Goal: Task Accomplishment & Management: Use online tool/utility

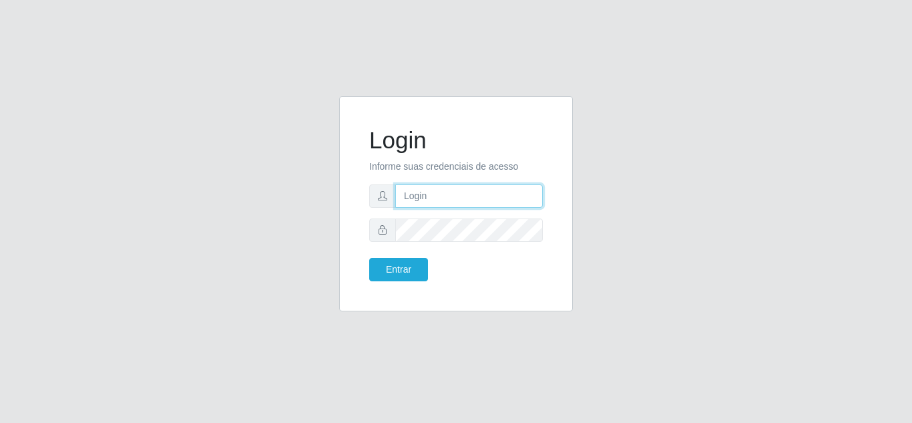
click at [435, 202] on input "text" at bounding box center [469, 195] width 148 height 23
type input "[EMAIL_ADDRESS][DOMAIN_NAME]"
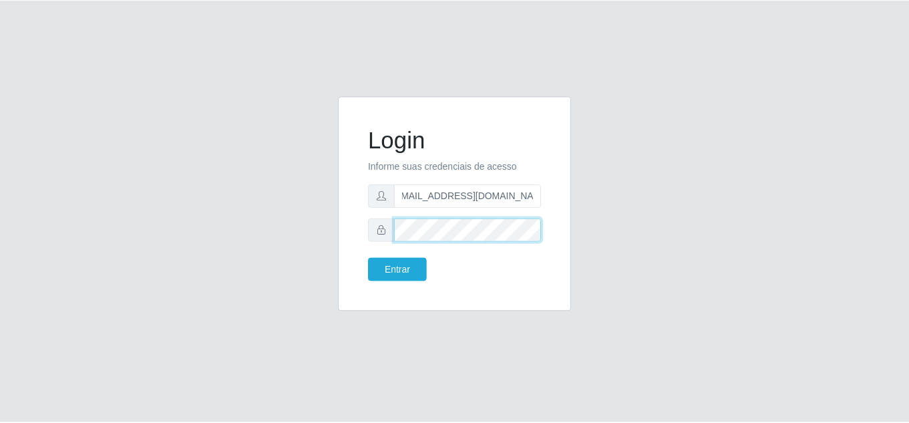
scroll to position [0, 0]
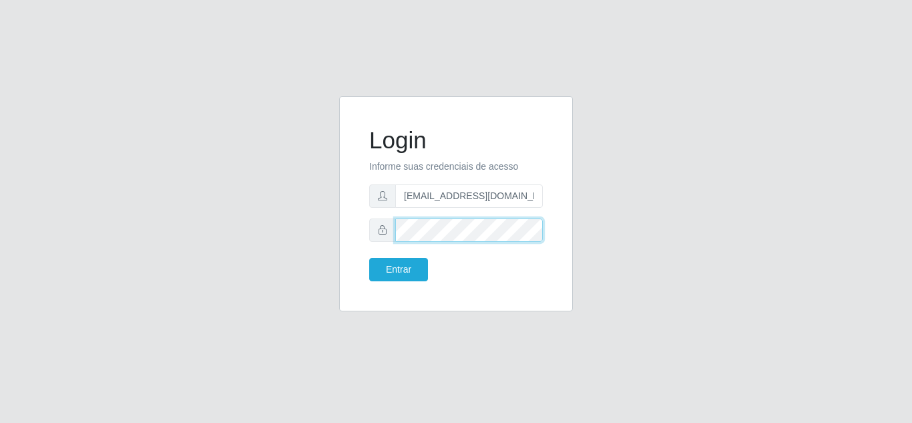
click at [369, 258] on button "Entrar" at bounding box center [398, 269] width 59 height 23
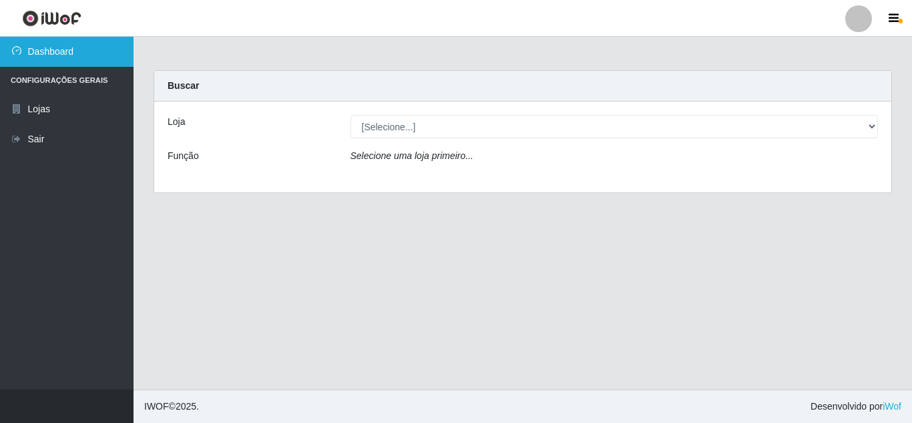
click at [45, 54] on link "Dashboard" at bounding box center [67, 52] width 134 height 30
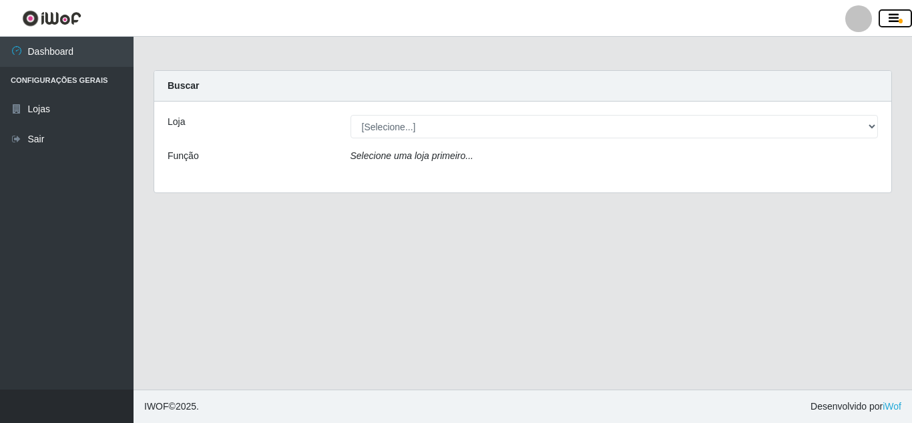
click at [893, 20] on icon "button" at bounding box center [894, 19] width 10 height 12
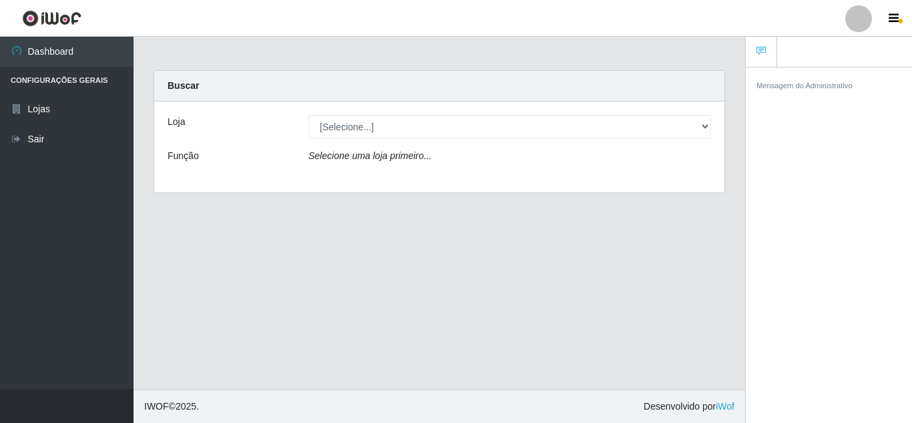
click at [256, 251] on main "Carregando... Buscar Loja [Selecione...] Extrabom - Loja 01 Centro de Distribui…" at bounding box center [440, 213] width 612 height 353
drag, startPoint x: 414, startPoint y: 271, endPoint x: 430, endPoint y: 251, distance: 25.7
click at [415, 271] on main "Carregando... Buscar Loja [Selecione...] Extrabom - Loja 01 Centro de Distribui…" at bounding box center [440, 213] width 612 height 353
click at [892, 18] on icon "button" at bounding box center [894, 19] width 10 height 12
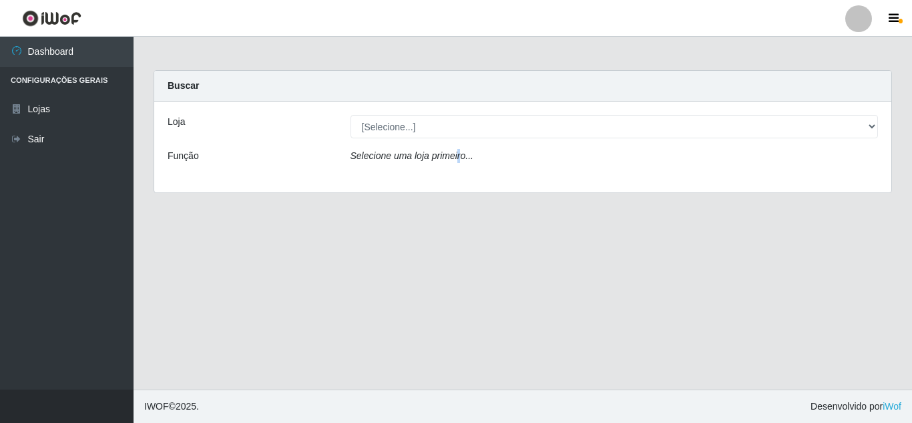
click at [863, 25] on div at bounding box center [859, 18] width 27 height 27
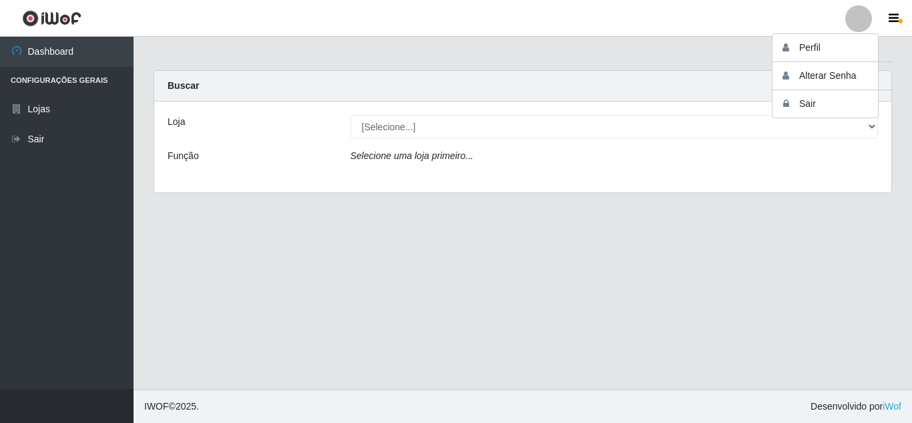
click at [622, 285] on main "Carregando... Buscar Loja [Selecione...] Extrabom - Loja 01 Centro de Distribui…" at bounding box center [523, 213] width 779 height 353
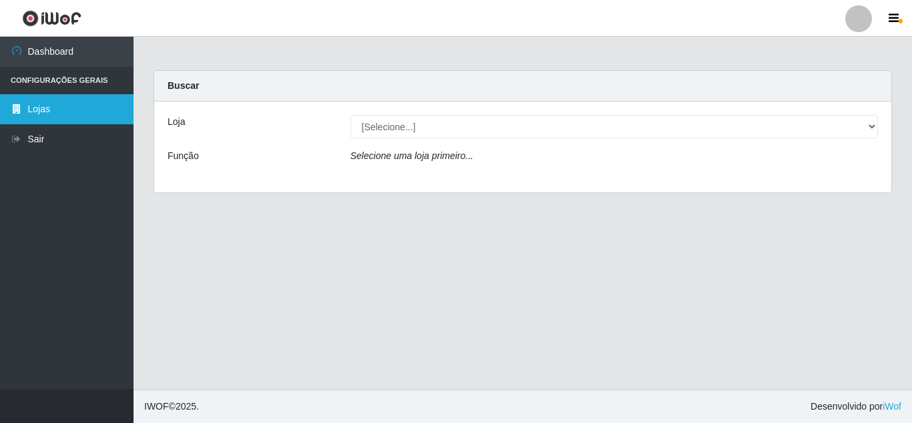
click at [49, 110] on link "Lojas" at bounding box center [67, 109] width 134 height 30
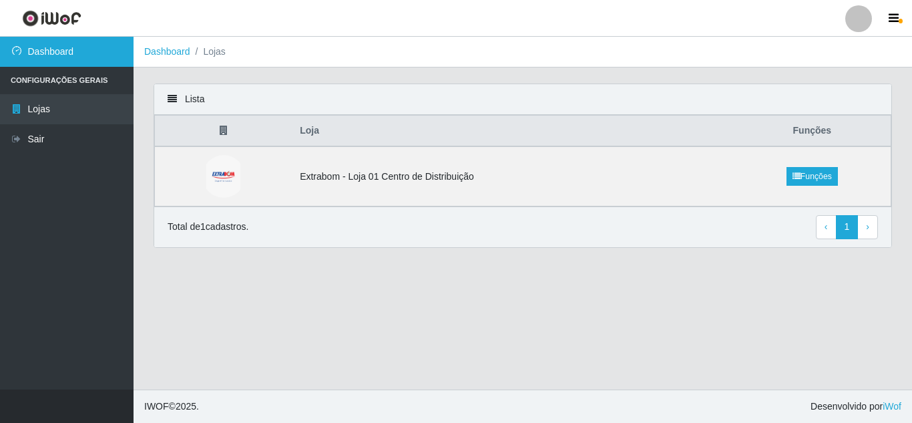
click at [44, 47] on link "Dashboard" at bounding box center [67, 52] width 134 height 30
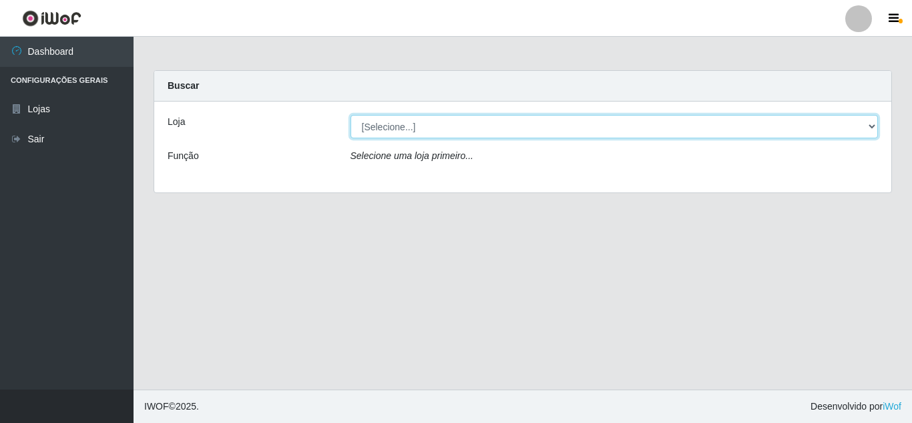
click at [411, 128] on select "[Selecione...] Extrabom - Loja 01 Centro de Distribuição" at bounding box center [615, 126] width 528 height 23
select select "435"
click at [351, 115] on select "[Selecione...] Extrabom - Loja 01 Centro de Distribuição" at bounding box center [615, 126] width 528 height 23
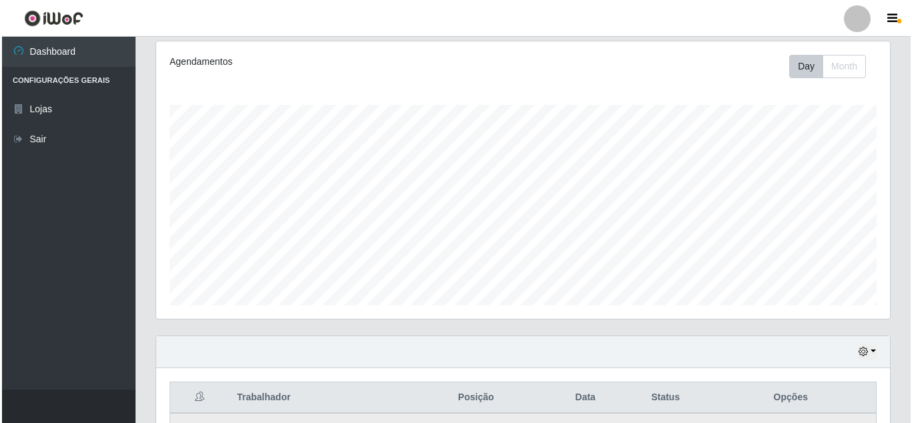
scroll to position [310, 0]
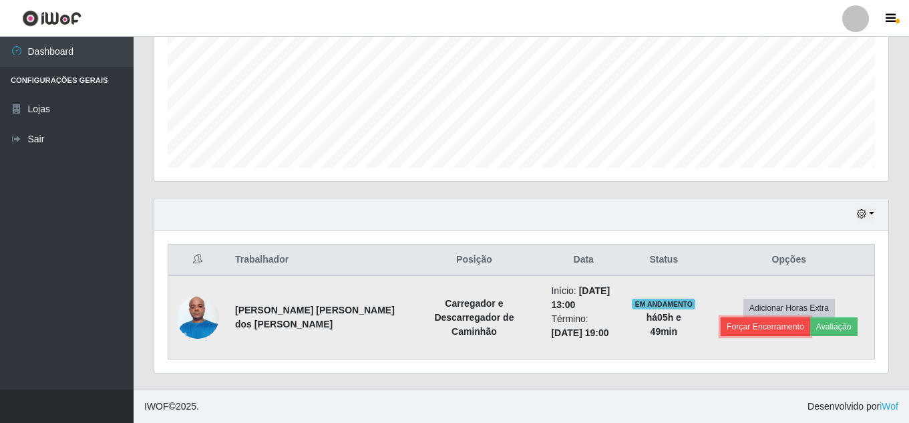
click at [764, 327] on button "Forçar Encerramento" at bounding box center [765, 326] width 89 height 19
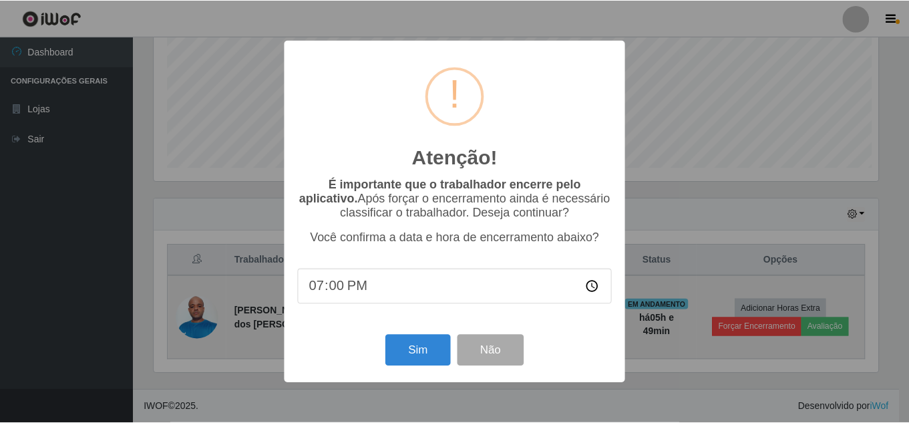
scroll to position [277, 727]
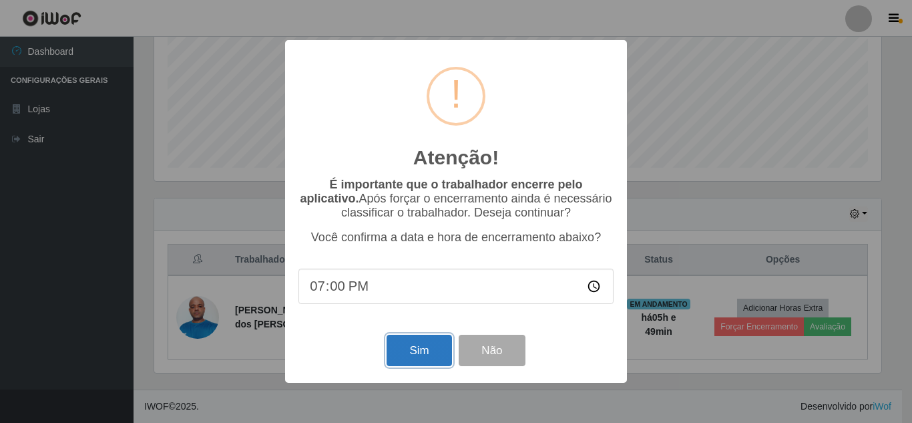
click at [425, 360] on button "Sim" at bounding box center [419, 350] width 65 height 31
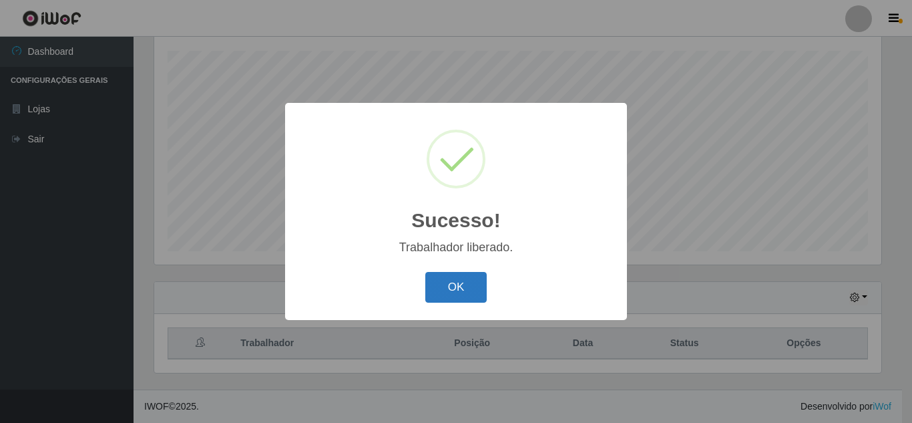
click at [439, 280] on button "OK" at bounding box center [456, 287] width 62 height 31
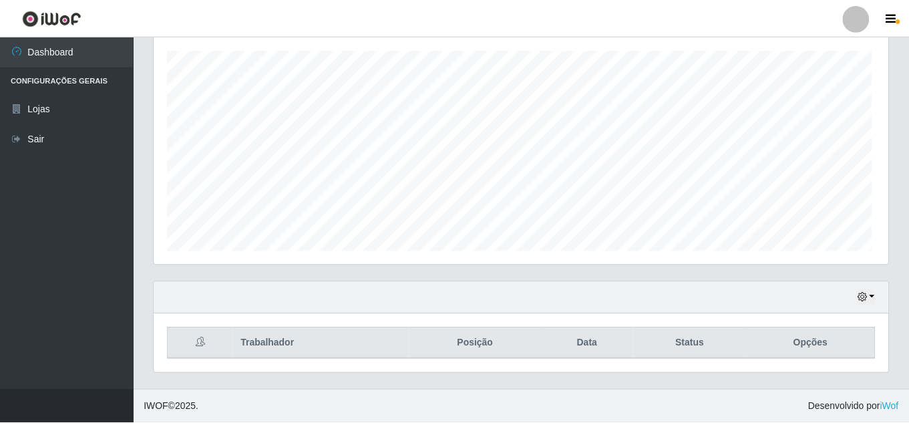
scroll to position [277, 734]
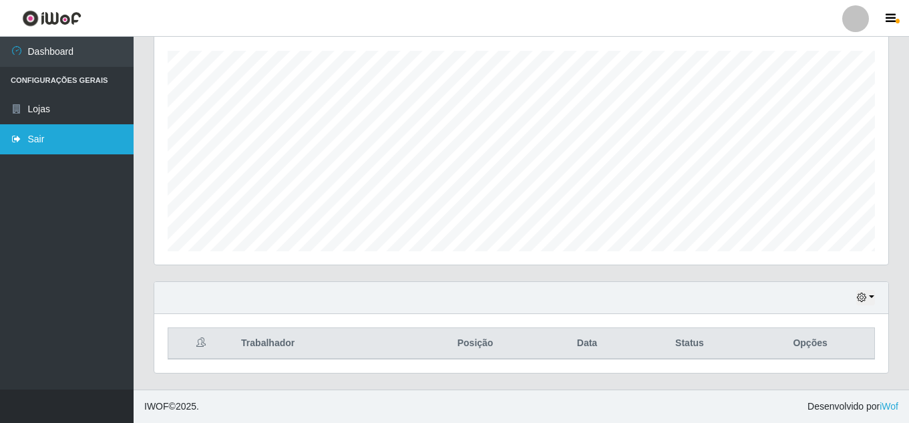
click at [37, 143] on link "Sair" at bounding box center [67, 139] width 134 height 30
